Goal: Transaction & Acquisition: Purchase product/service

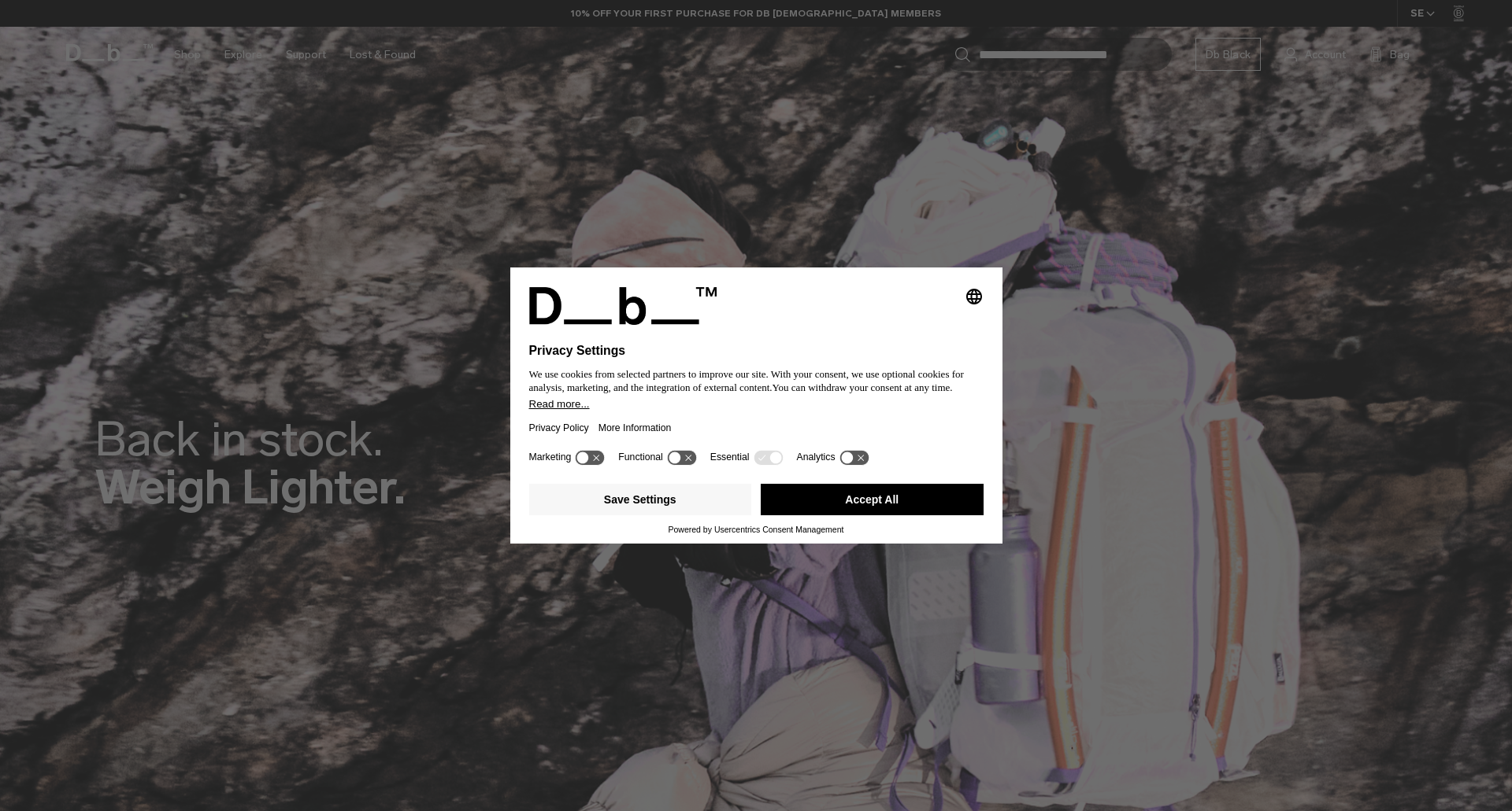
click at [882, 503] on button "Accept All" at bounding box center [872, 499] width 223 height 31
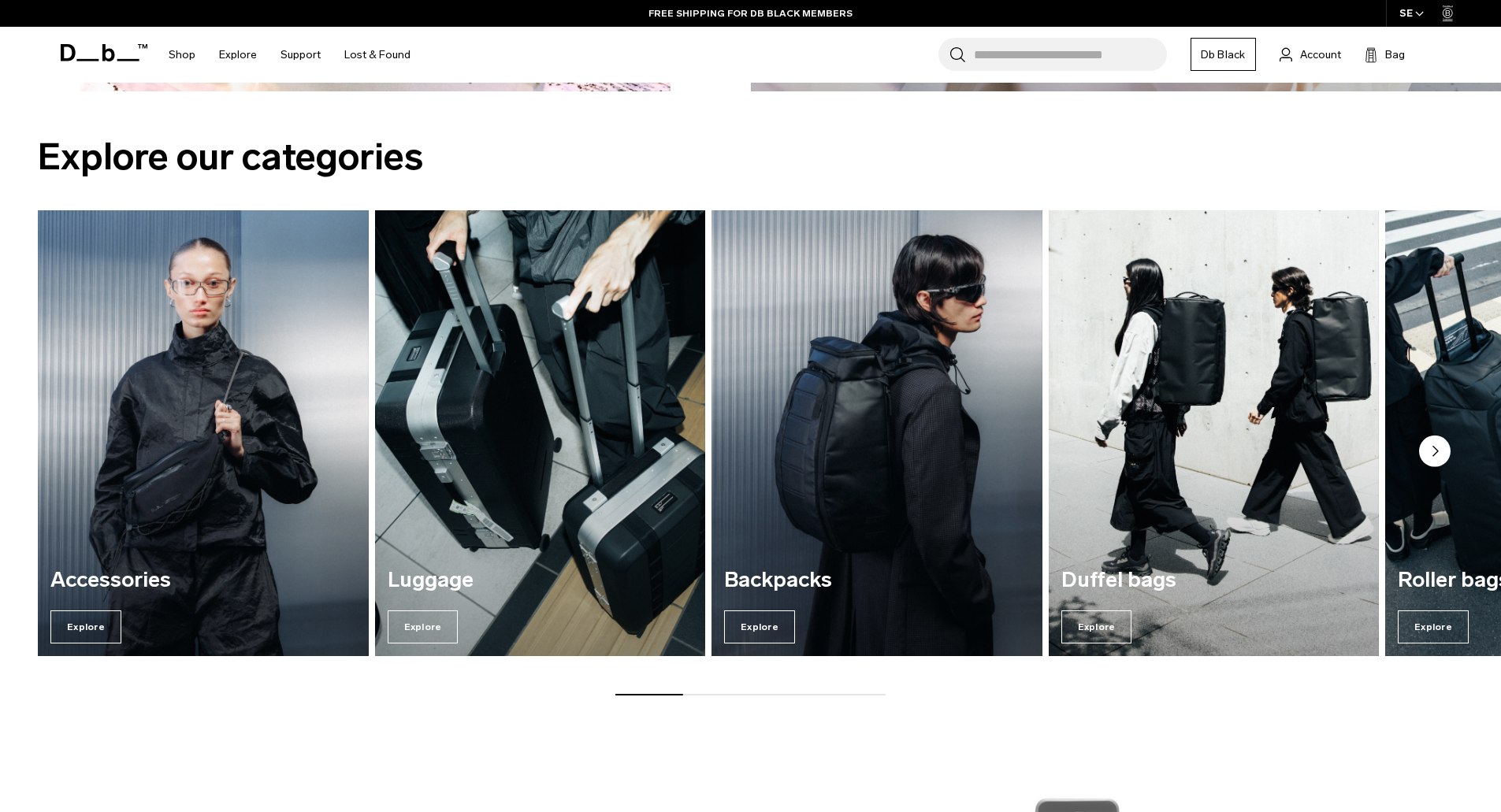
scroll to position [2102, 0]
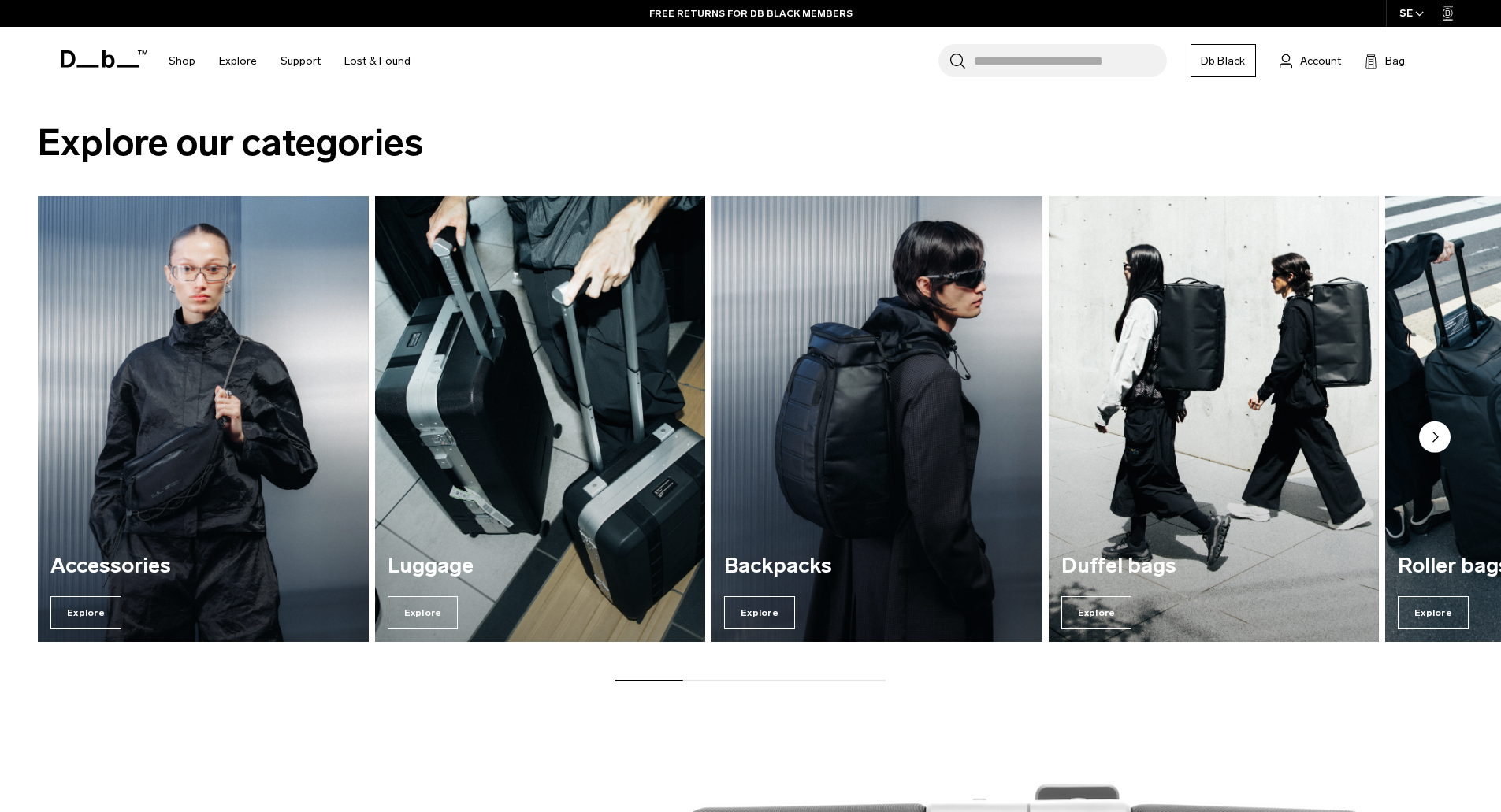
drag, startPoint x: 672, startPoint y: 681, endPoint x: 730, endPoint y: 684, distance: 58.1
click at [730, 684] on div "Explore our categories Accessories Explore [GEOGRAPHIC_DATA] Explore Backpacks …" at bounding box center [750, 405] width 1501 height 655
click at [807, 671] on div "Accessories Explore [GEOGRAPHIC_DATA] Explore Backpacks Explore Duffel bags Exp…" at bounding box center [750, 439] width 1501 height 486
click at [838, 676] on div "Accessories Explore [GEOGRAPHIC_DATA] Explore Backpacks Explore Duffel bags Exp…" at bounding box center [750, 439] width 1501 height 486
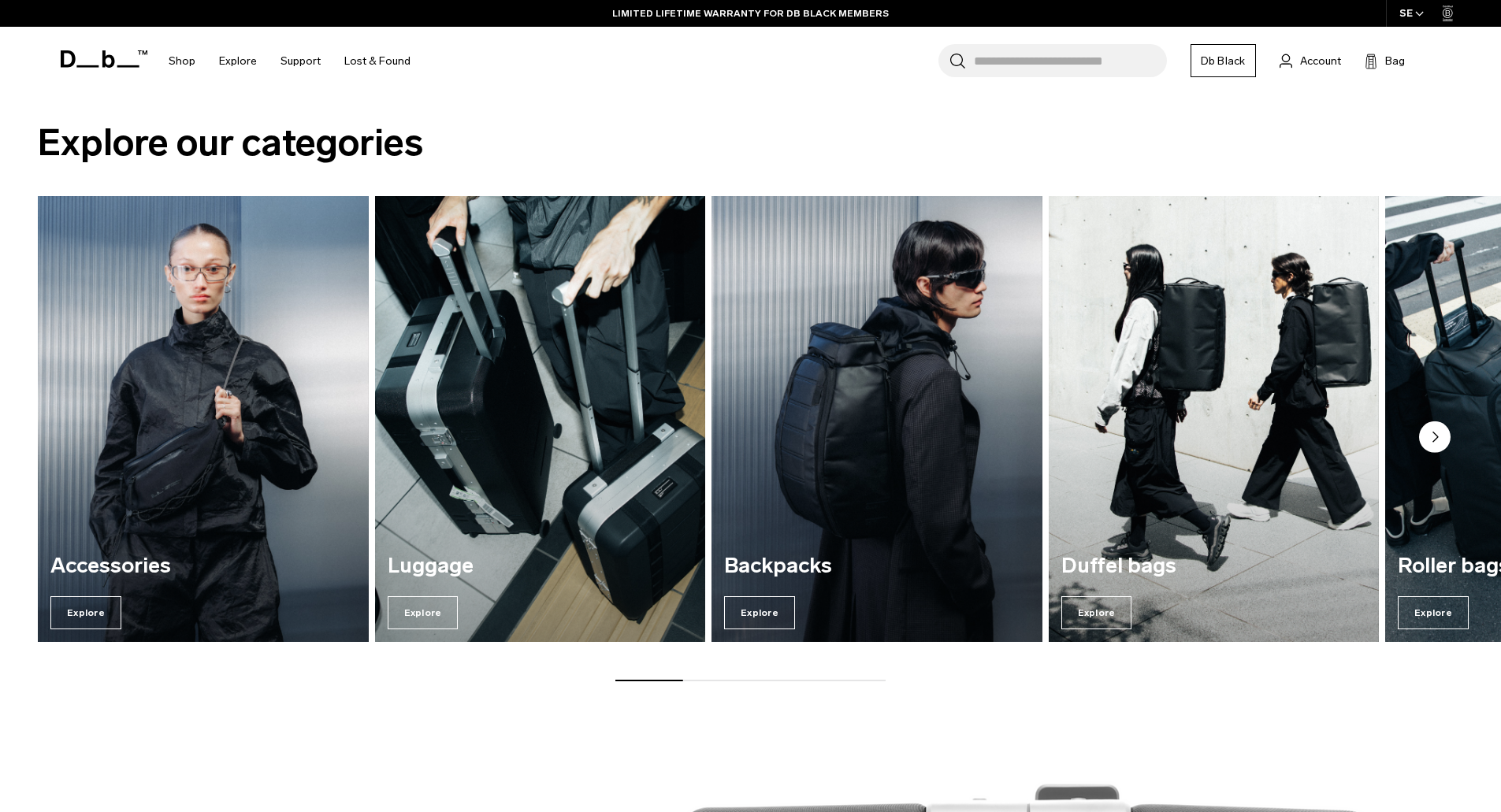
click at [1436, 438] on icon "Next slide" at bounding box center [1435, 438] width 5 height 9
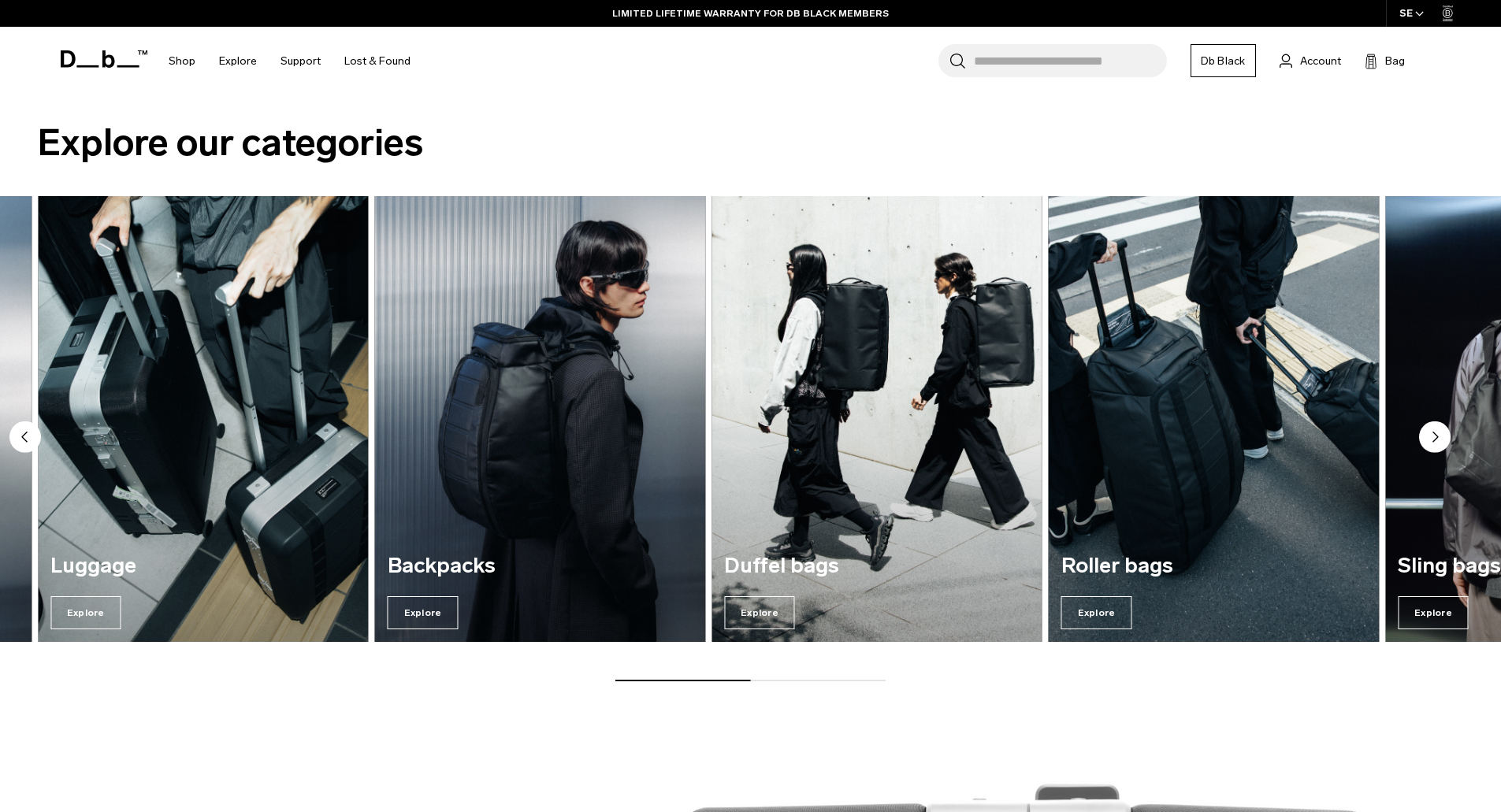
click at [1436, 438] on icon "Next slide" at bounding box center [1435, 438] width 5 height 9
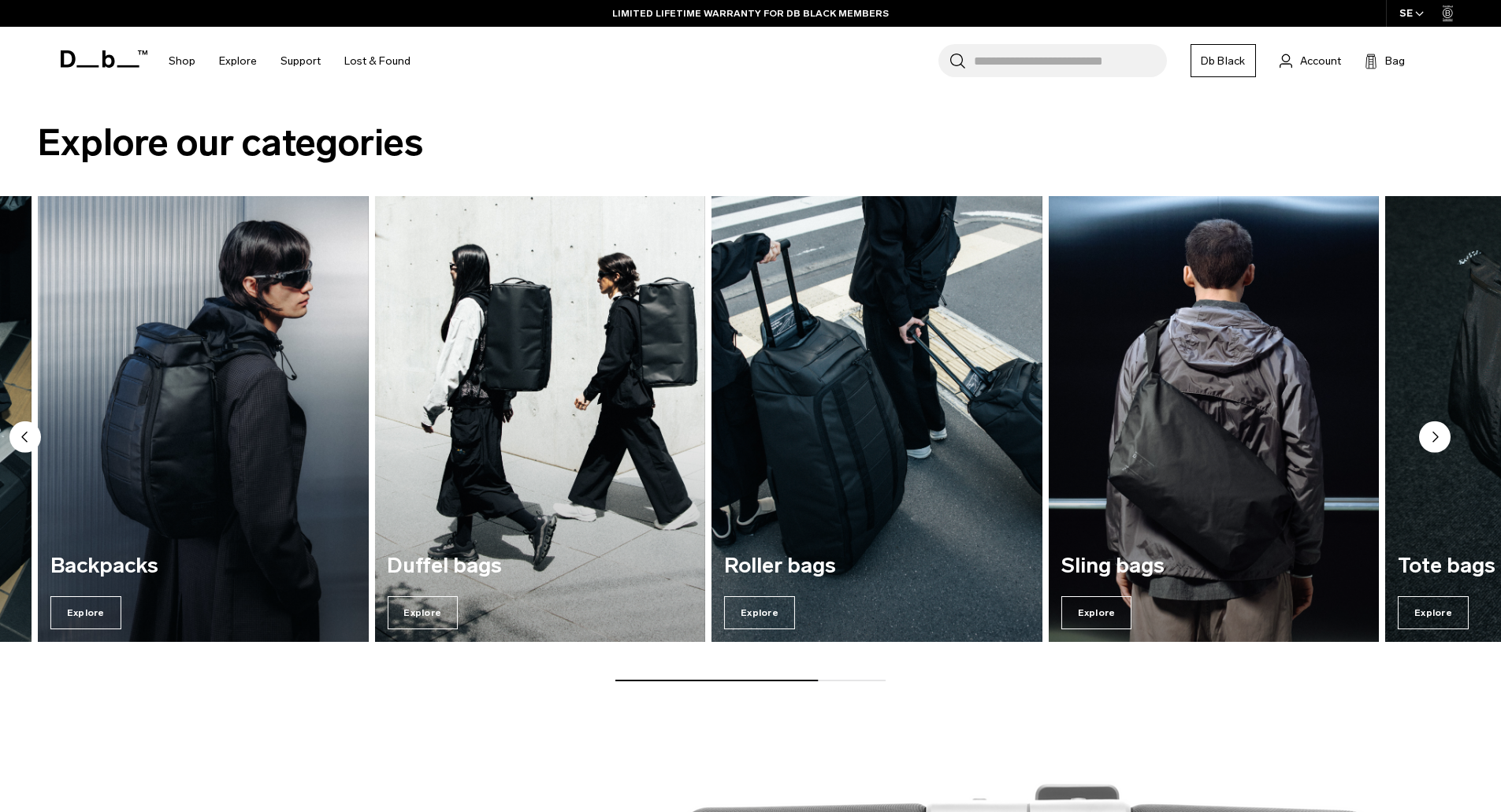
click at [1437, 438] on icon "Next slide" at bounding box center [1435, 438] width 5 height 9
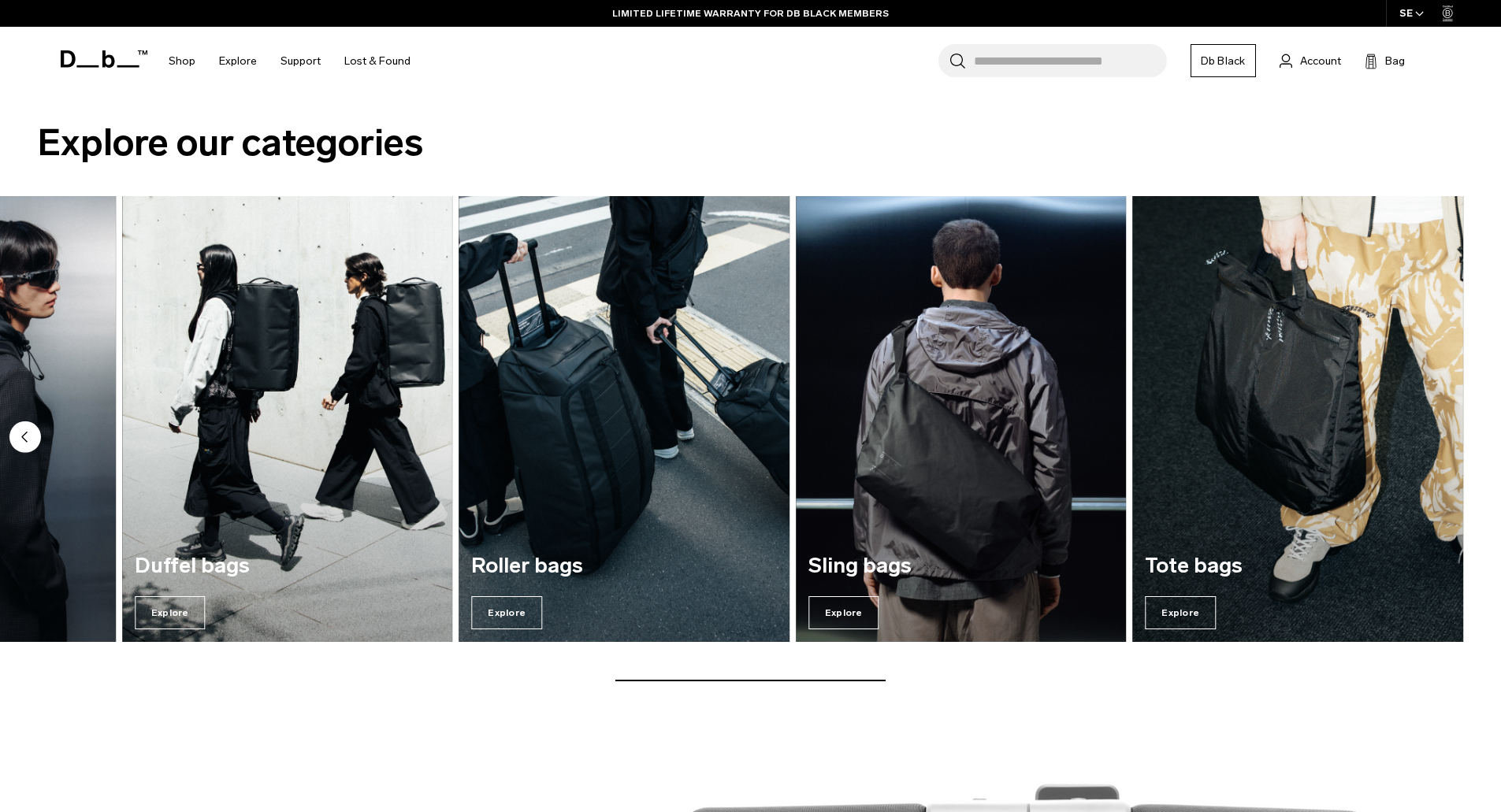
click at [1437, 438] on img "7 / 7" at bounding box center [1298, 420] width 331 height 446
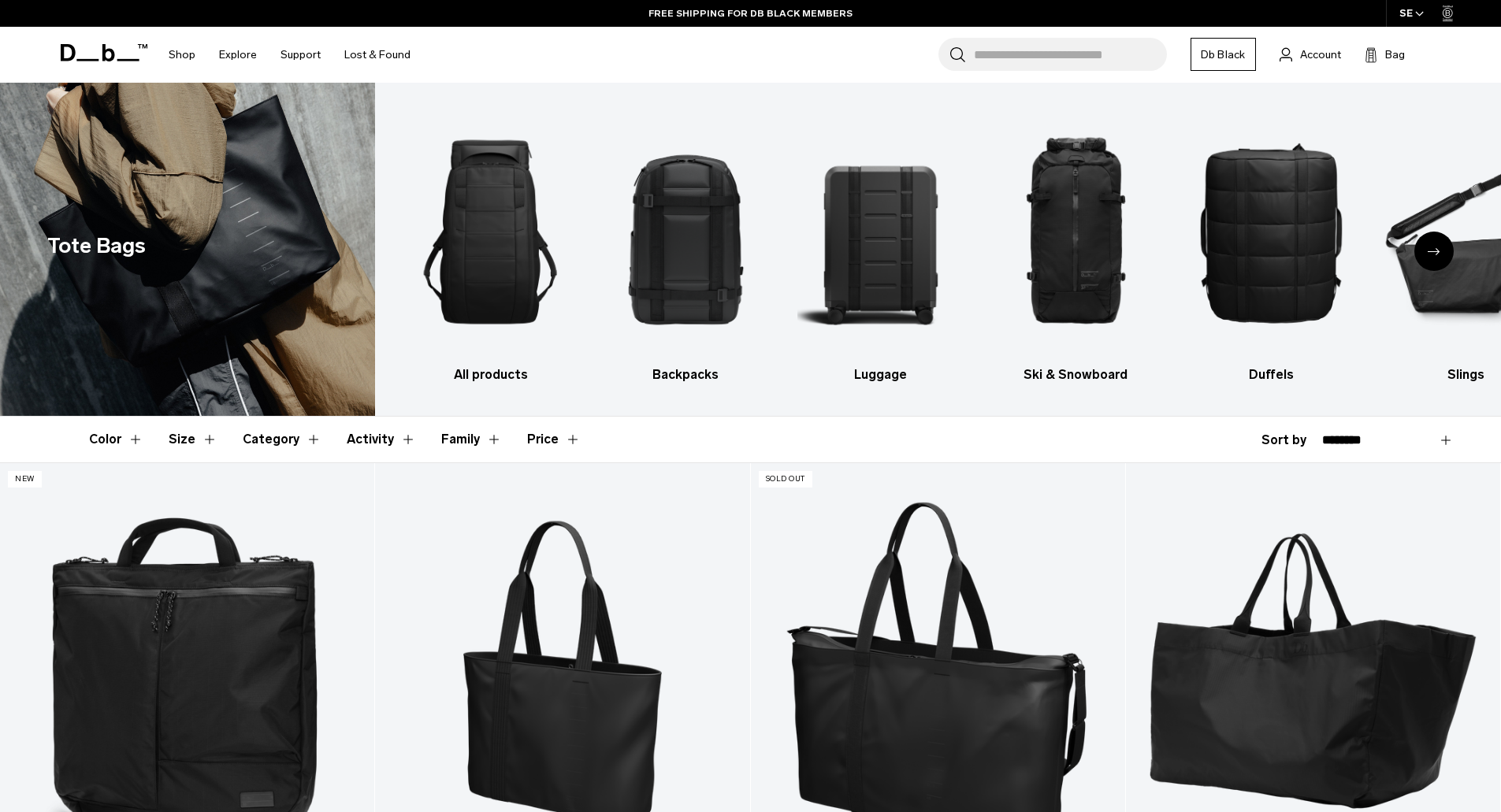
click at [1433, 249] on icon "Next slide" at bounding box center [1434, 252] width 12 height 8
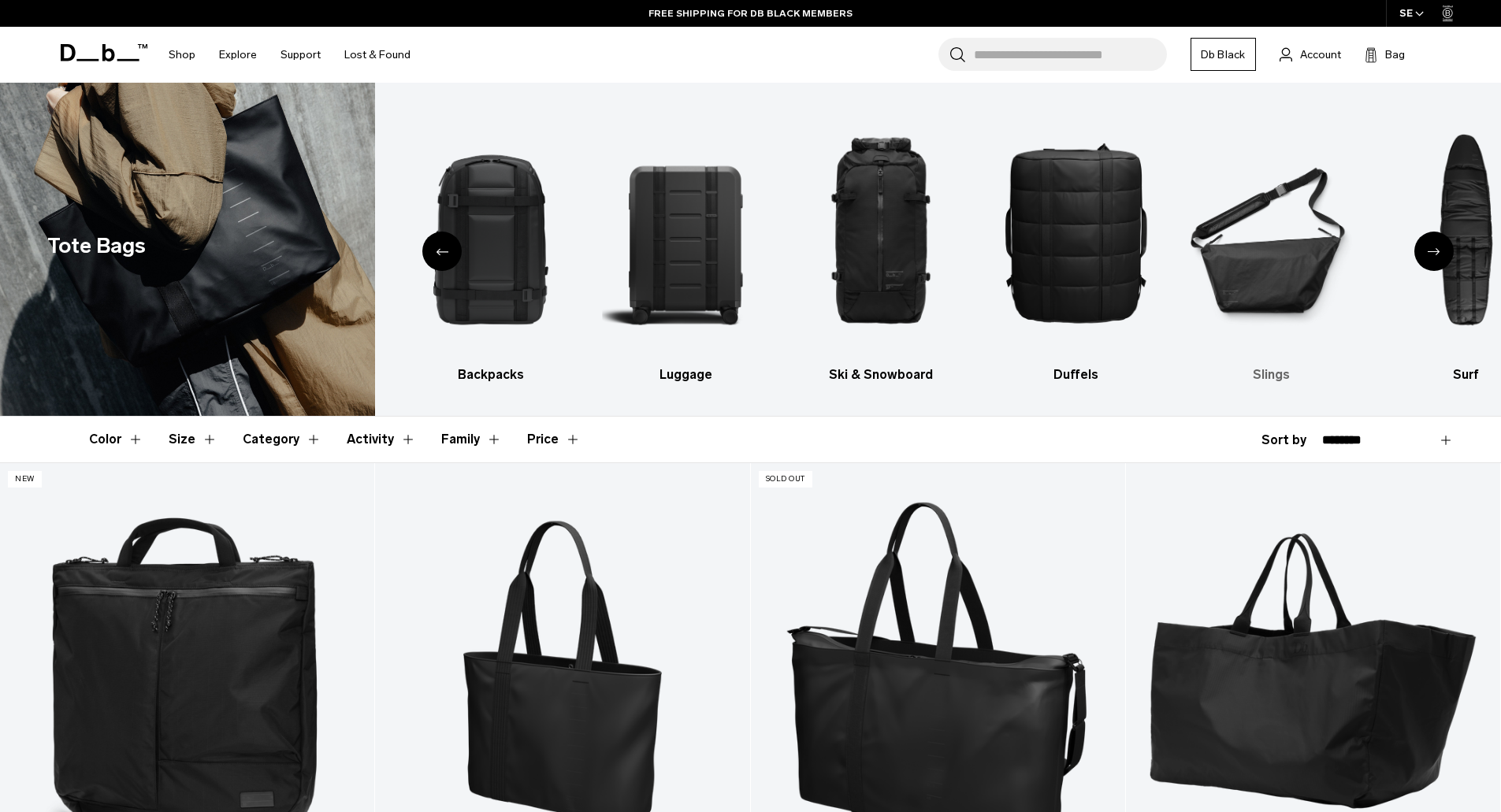
click at [1311, 274] on img "6 / 10" at bounding box center [1271, 231] width 168 height 251
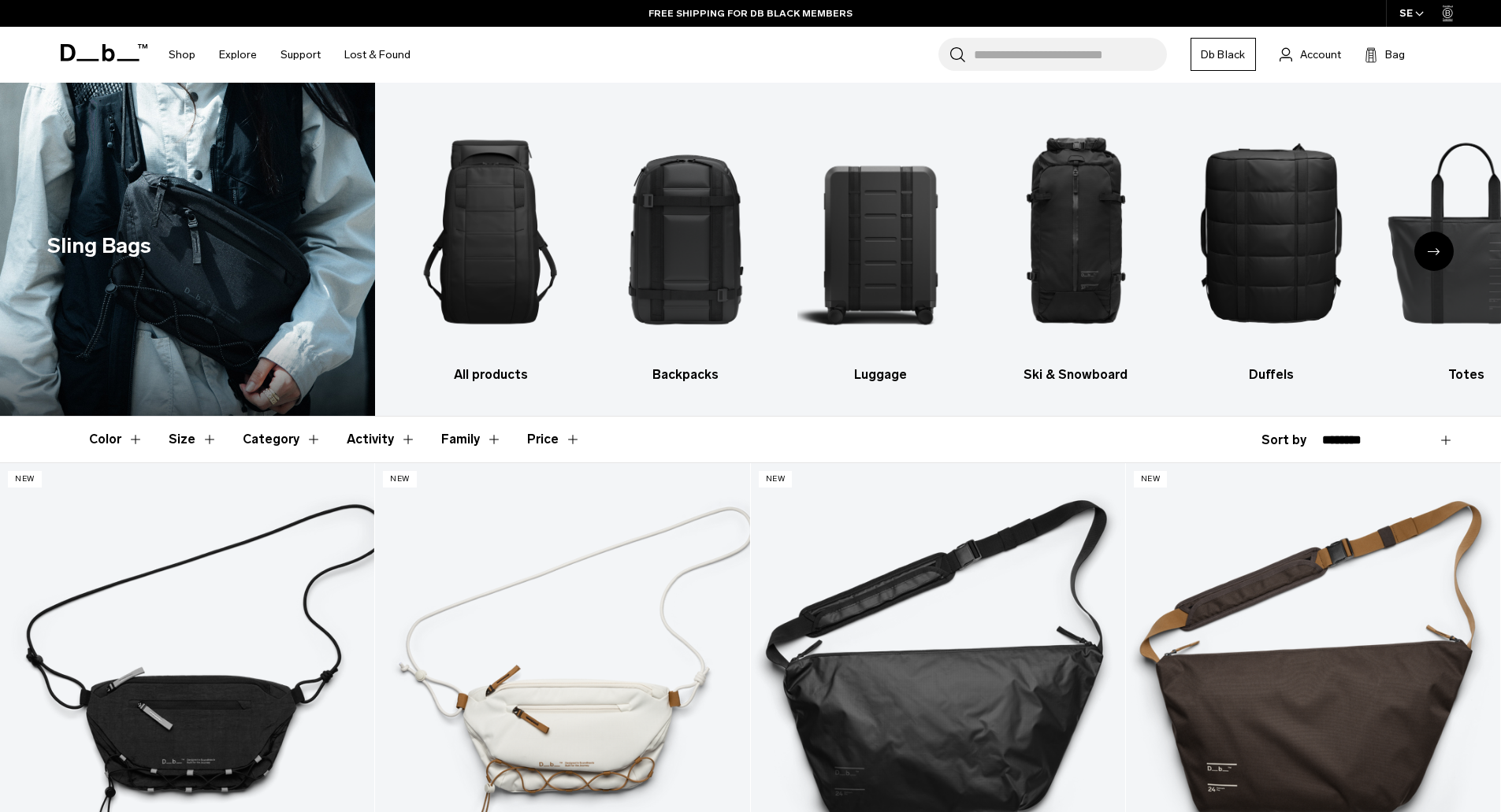
click at [487, 438] on button "Family" at bounding box center [471, 439] width 60 height 46
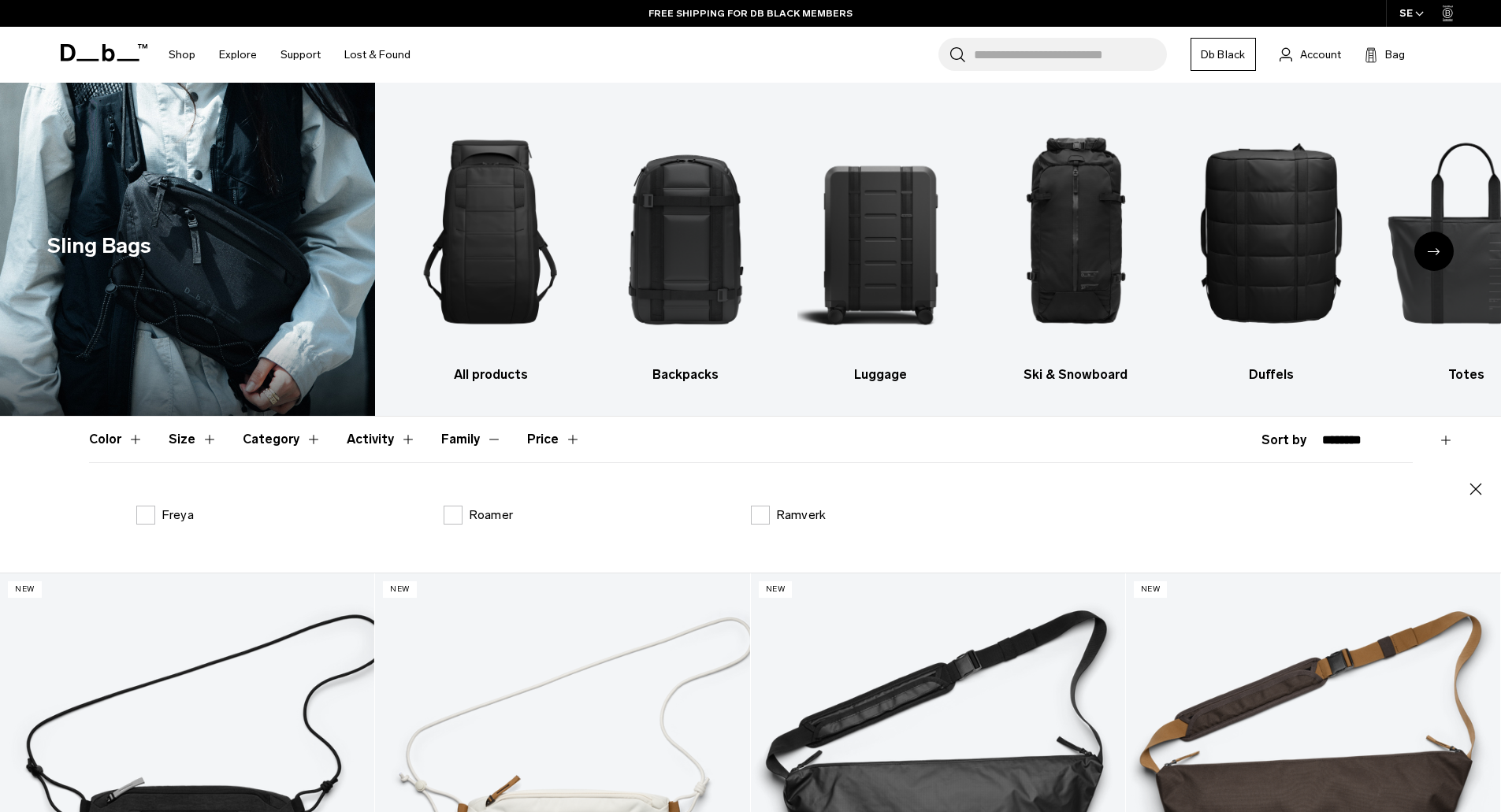
click at [487, 438] on button "Family" at bounding box center [471, 439] width 60 height 46
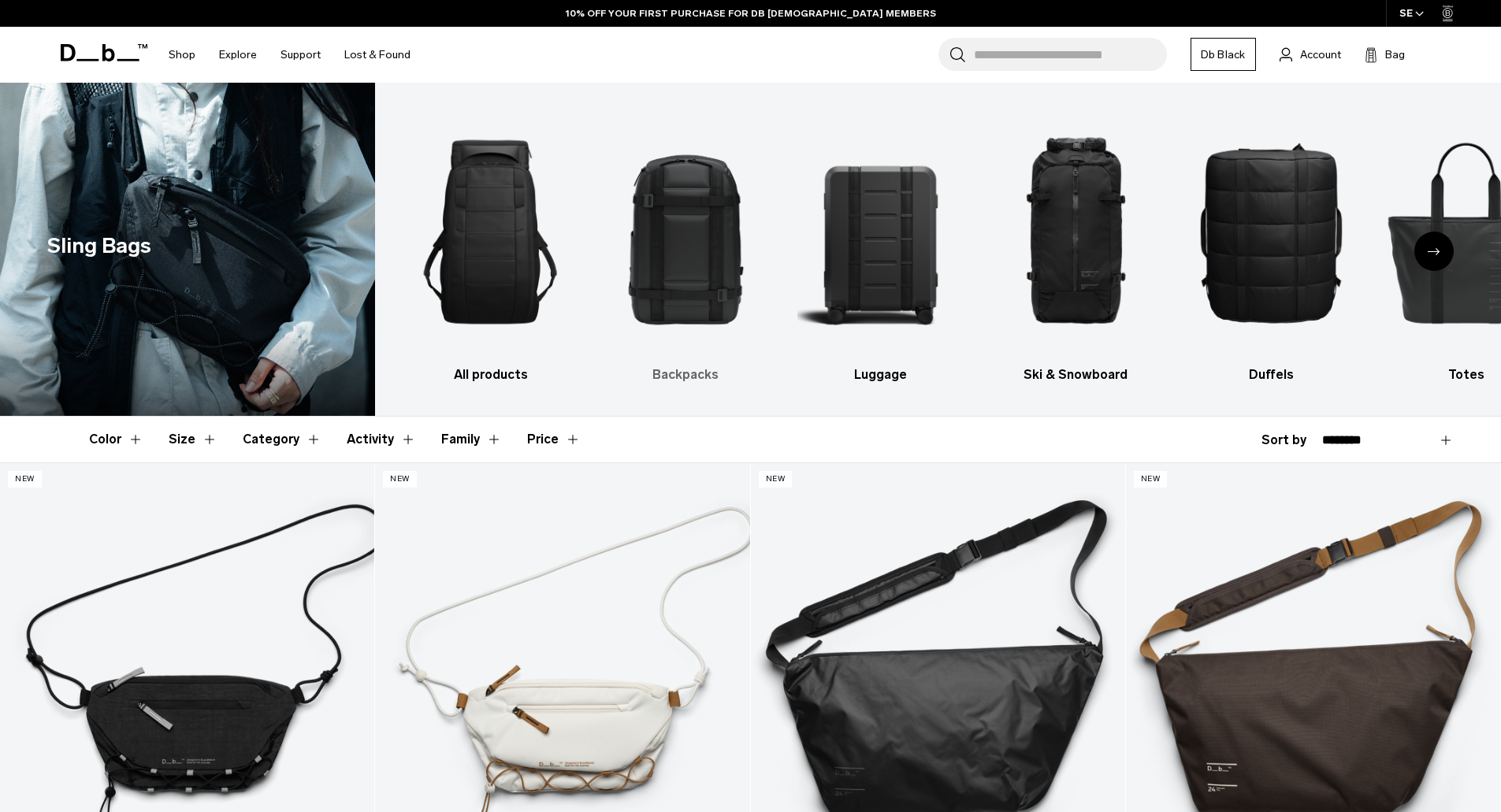
click at [671, 216] on img "2 / 10" at bounding box center [686, 231] width 168 height 251
